Goal: Transaction & Acquisition: Download file/media

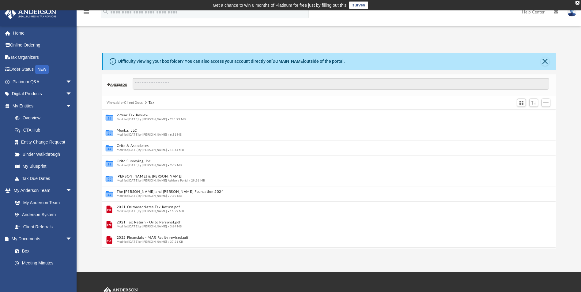
scroll to position [135, 450]
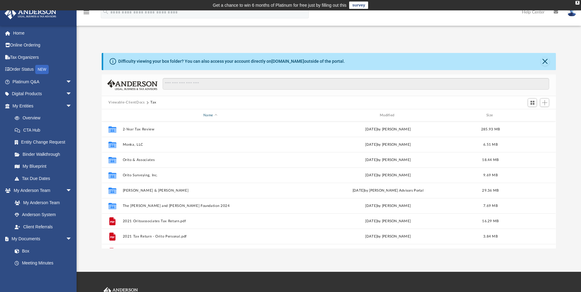
click at [216, 114] on div "Name" at bounding box center [210, 116] width 175 height 6
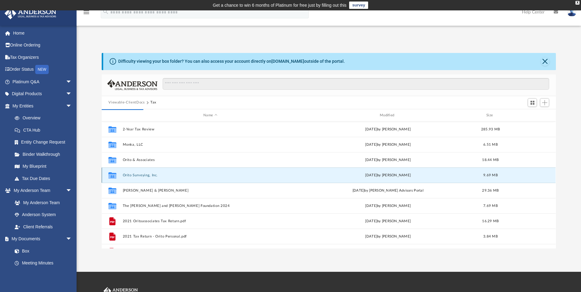
click at [139, 175] on button "Orito Surveying, Inc." at bounding box center [210, 175] width 175 height 4
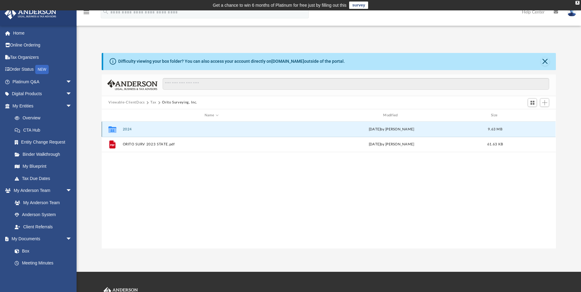
click at [124, 128] on button "2024" at bounding box center [211, 130] width 177 height 4
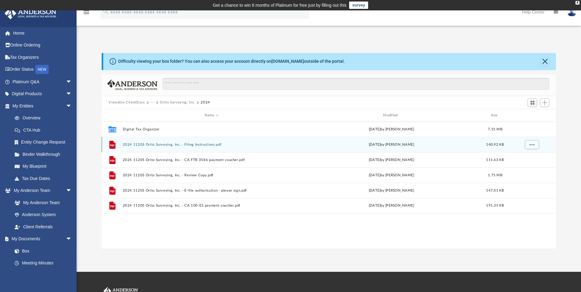
click at [201, 144] on button "2024 1120S Orito Surveying, Inc. - Filing Instructions.pdf" at bounding box center [211, 145] width 177 height 4
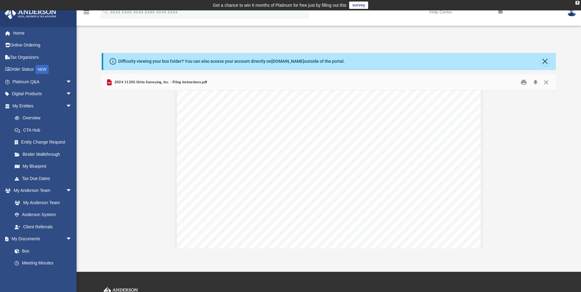
scroll to position [245, 0]
click at [385, 60] on button "Close" at bounding box center [545, 61] width 9 height 9
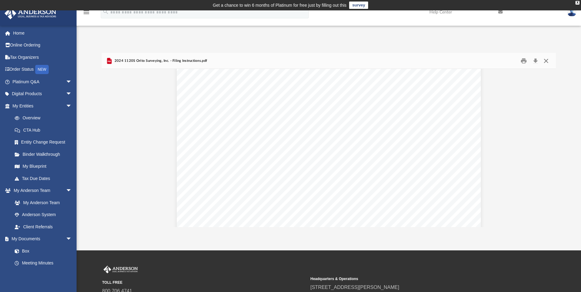
click at [385, 61] on button "Close" at bounding box center [546, 61] width 11 height 10
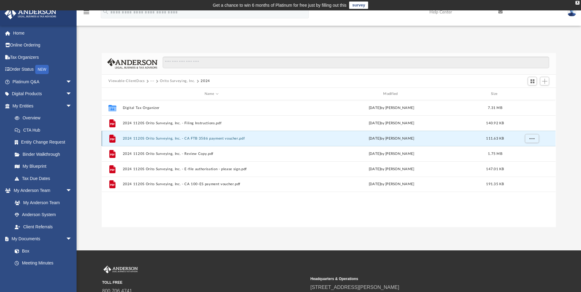
click at [211, 139] on button "2024 1120S Orito Surveying, Inc. - CA FTB 3586 payment voucher.pdf" at bounding box center [211, 139] width 177 height 4
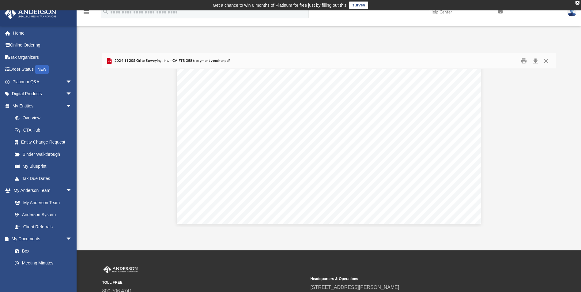
scroll to position [281, 0]
click at [385, 62] on button "Close" at bounding box center [546, 61] width 11 height 10
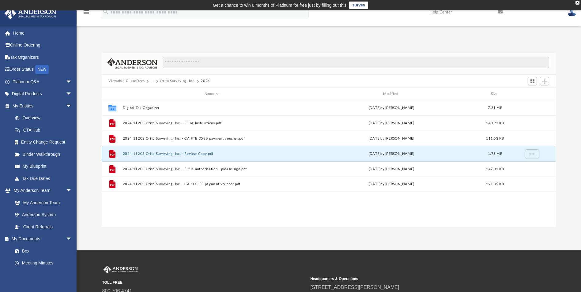
click at [172, 154] on button "2024 1120S Orito Surveying, Inc. - Review Copy.pdf" at bounding box center [211, 154] width 177 height 4
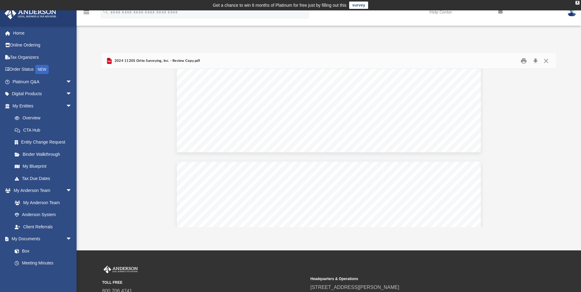
scroll to position [22690, 0]
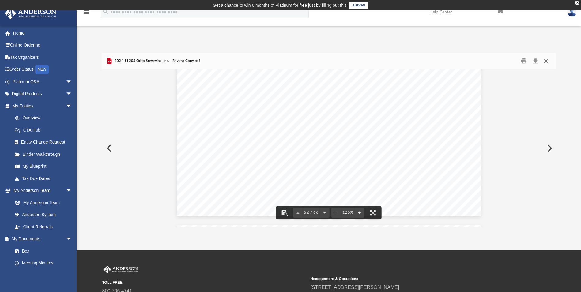
click at [385, 60] on button "Close" at bounding box center [546, 61] width 11 height 10
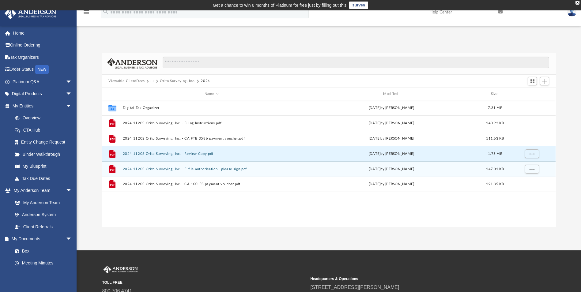
click at [204, 168] on button "2024 1120S Orito Surveying, Inc. - E-file authorisation - please sign.pdf" at bounding box center [211, 169] width 177 height 4
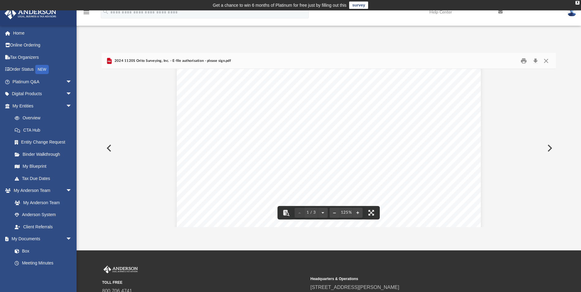
scroll to position [0, 0]
click at [385, 59] on button "Close" at bounding box center [546, 61] width 11 height 10
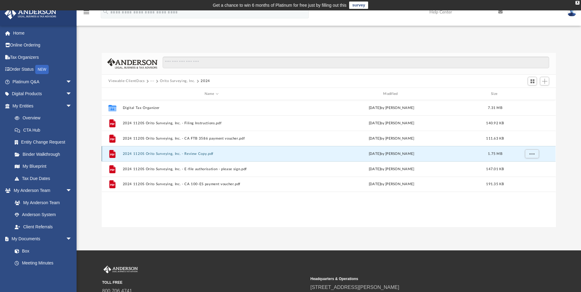
click at [165, 152] on button "2024 1120S Orito Surveying, Inc. - Review Copy.pdf" at bounding box center [211, 154] width 177 height 4
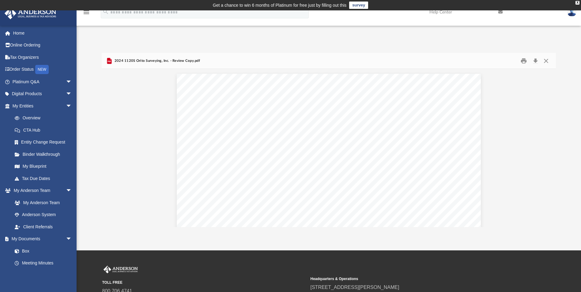
scroll to position [22403, 0]
